Goal: Book appointment/travel/reservation

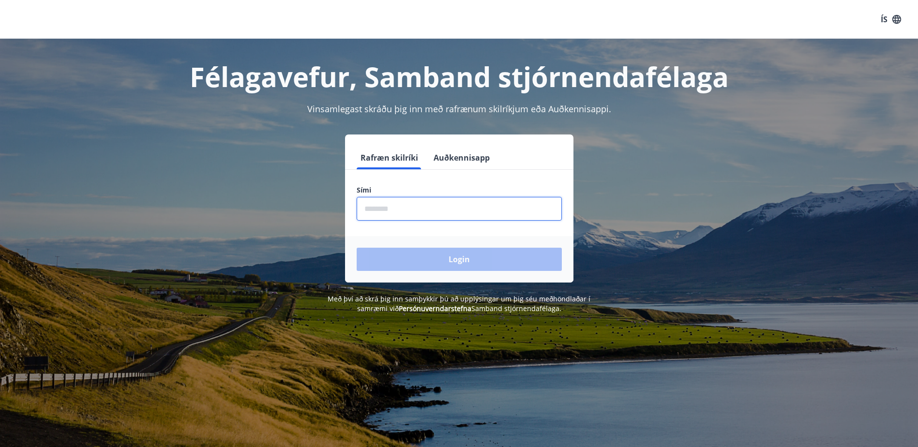
click at [391, 211] on input "phone" at bounding box center [459, 209] width 205 height 24
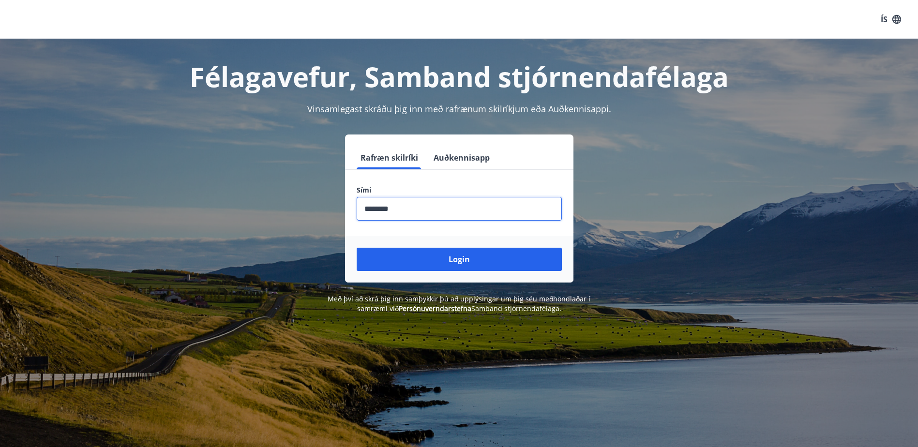
type input "********"
click at [357, 248] on button "Login" at bounding box center [459, 259] width 205 height 23
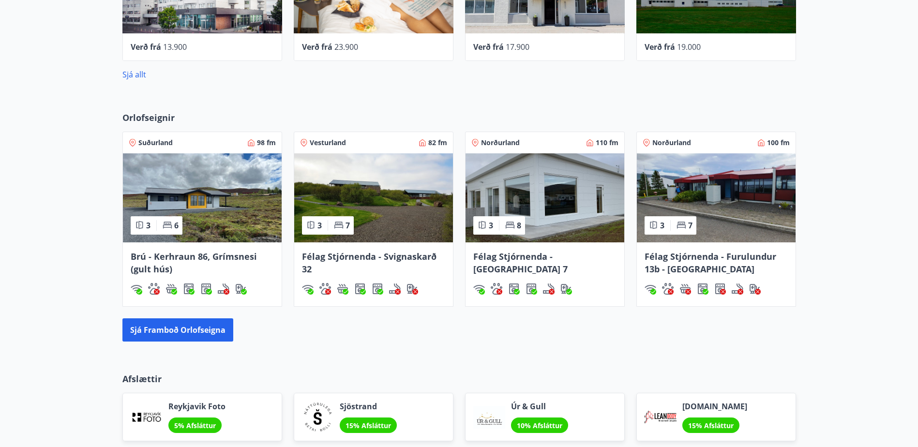
scroll to position [968, 0]
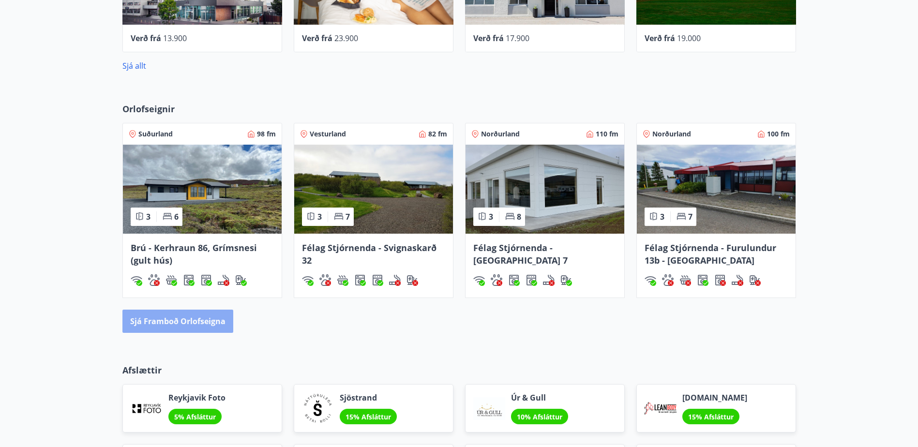
click at [185, 320] on button "Sjá framboð orlofseigna" at bounding box center [177, 321] width 111 height 23
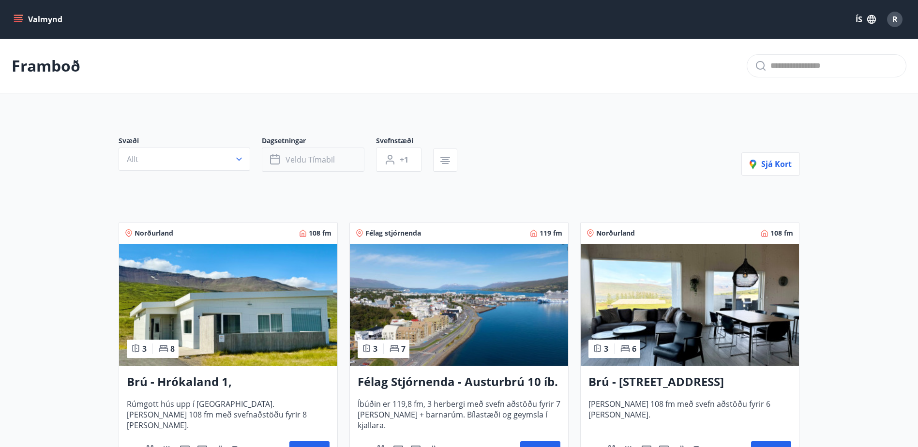
click at [276, 157] on icon "button" at bounding box center [276, 160] width 12 height 12
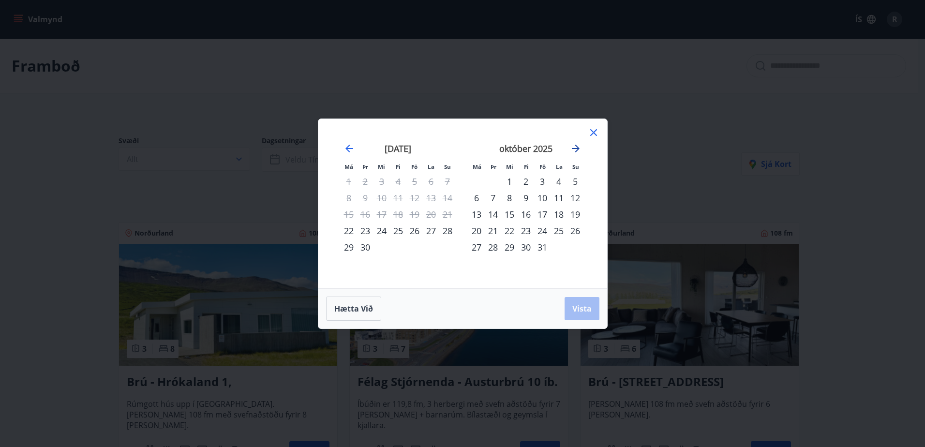
click at [577, 147] on icon "Move forward to switch to the next month." at bounding box center [576, 149] width 8 height 8
click at [559, 179] on div "1" at bounding box center [559, 181] width 16 height 16
click at [574, 316] on button "Vista" at bounding box center [582, 308] width 35 height 23
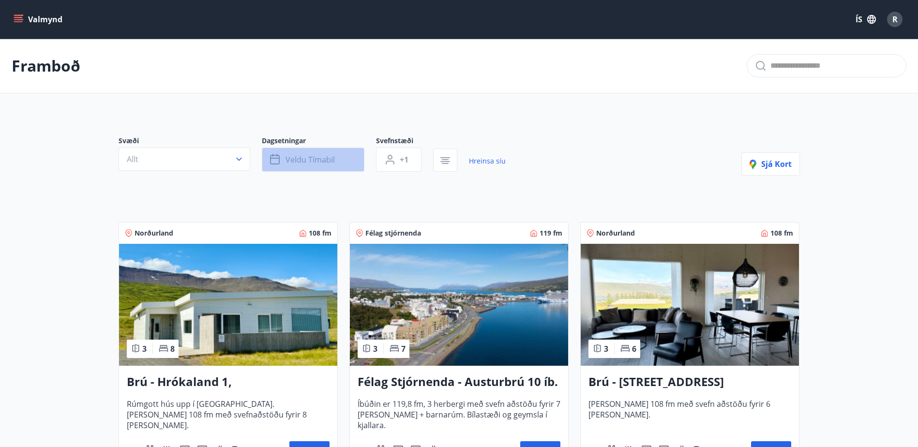
click at [297, 157] on span "Veldu tímabil" at bounding box center [310, 159] width 49 height 11
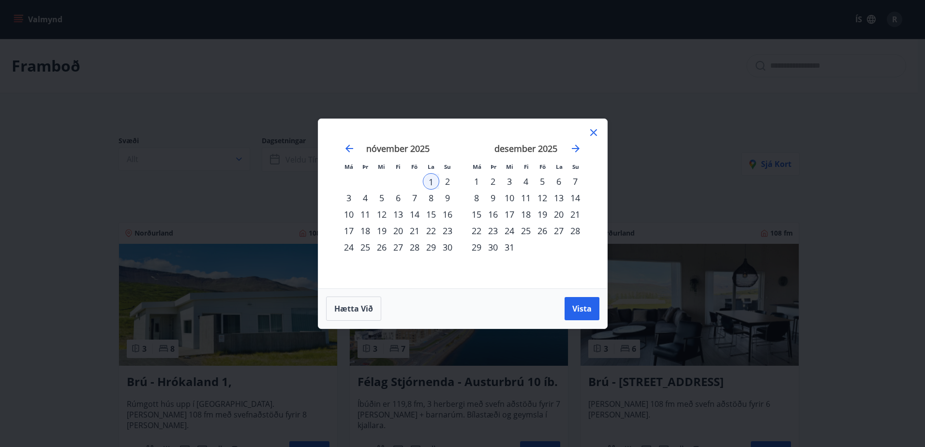
click at [478, 215] on div "15" at bounding box center [476, 214] width 16 height 16
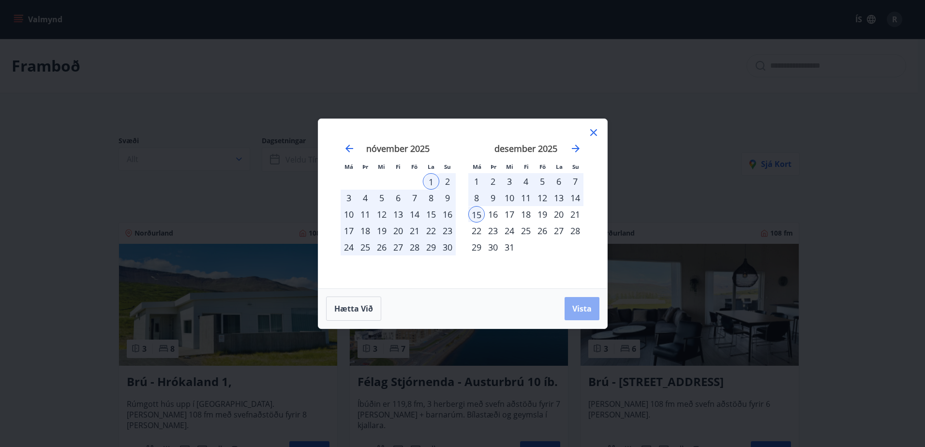
click at [576, 306] on span "Vista" at bounding box center [581, 308] width 19 height 11
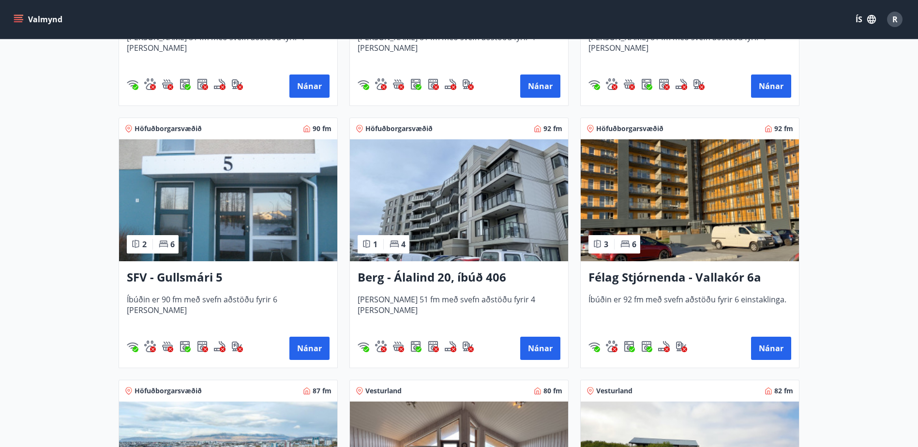
scroll to position [1161, 0]
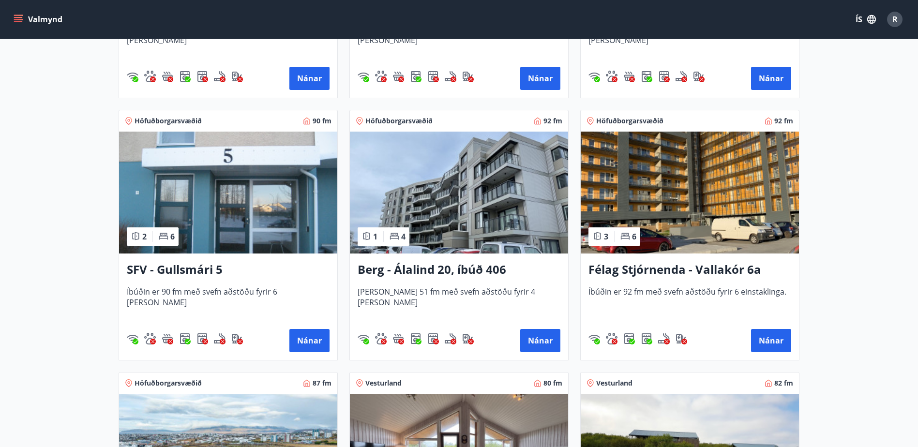
click at [429, 270] on h3 "Berg - Álalind 20, íbúð 406" at bounding box center [459, 269] width 203 height 17
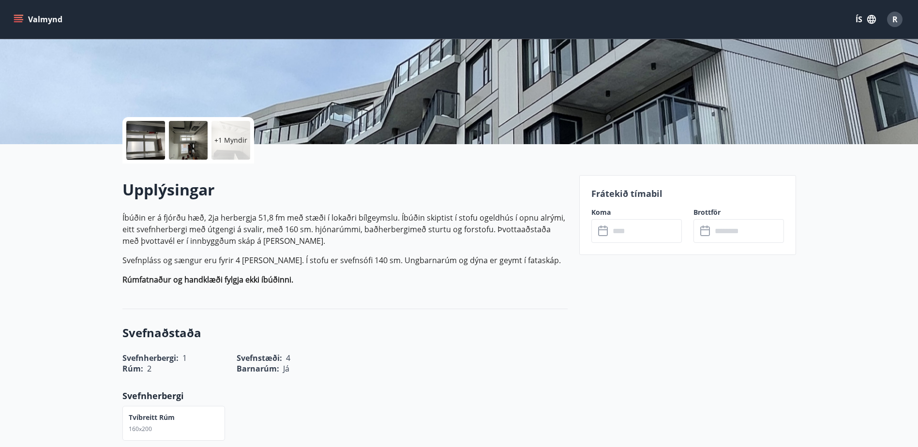
scroll to position [145, 0]
click at [608, 232] on icon at bounding box center [604, 232] width 12 height 12
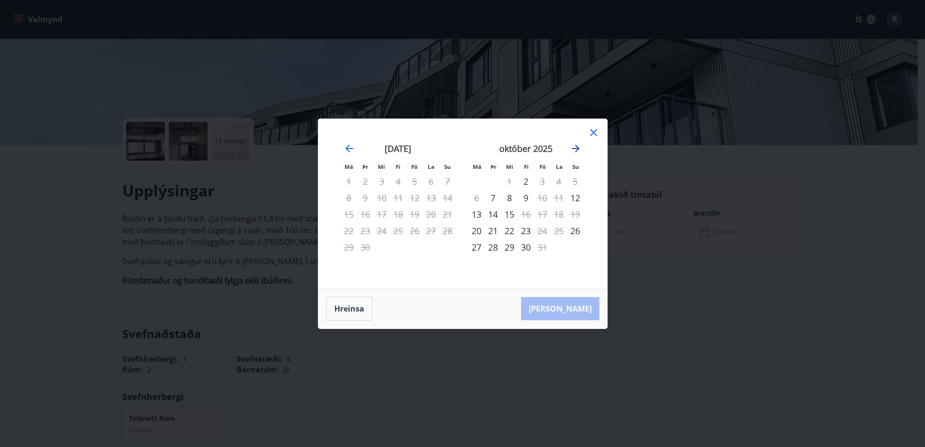
click at [577, 149] on icon "Move forward to switch to the next month." at bounding box center [576, 149] width 8 height 8
click at [574, 149] on icon "Move forward to switch to the next month." at bounding box center [576, 149] width 8 height 8
click at [591, 135] on icon at bounding box center [594, 133] width 12 height 12
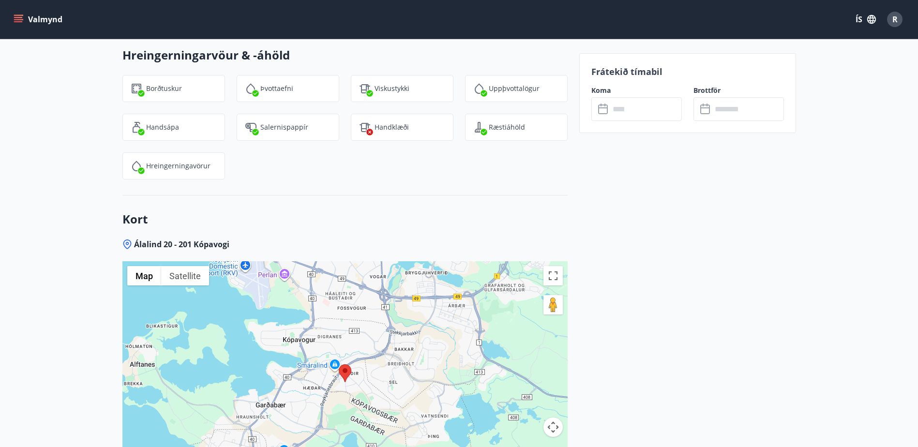
scroll to position [1113, 0]
